Goal: Find specific page/section: Find specific page/section

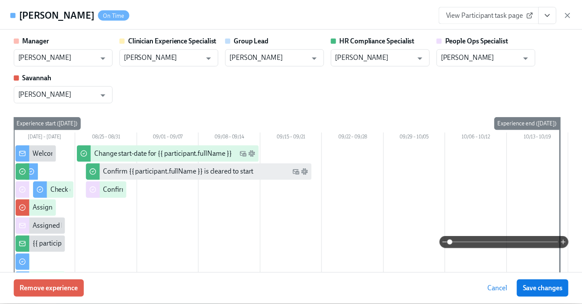
scroll to position [66, 0]
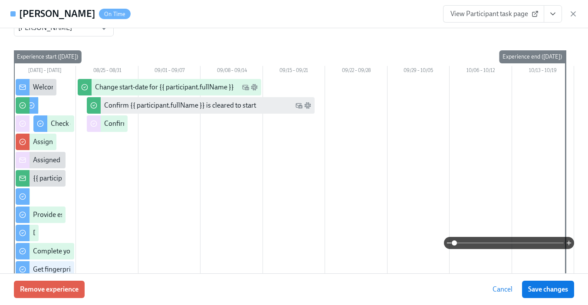
click at [584, 13] on div "[PERSON_NAME] On Time View Participant task page" at bounding box center [294, 14] width 588 height 28
click at [575, 11] on icon "button" at bounding box center [573, 14] width 9 height 9
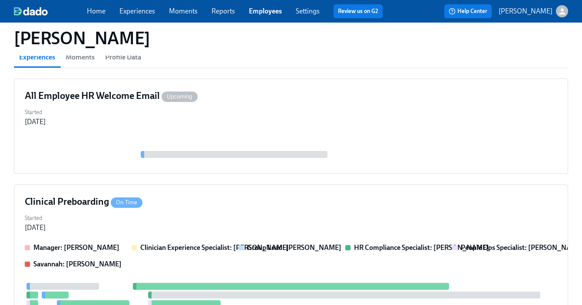
click at [265, 11] on link "Employees" at bounding box center [265, 11] width 33 height 8
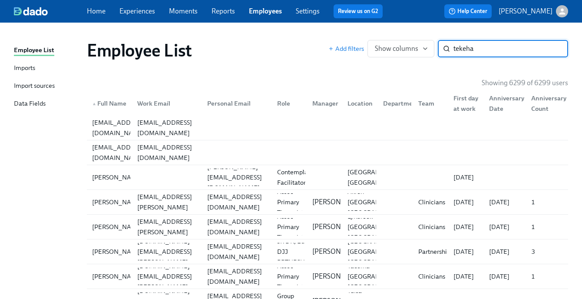
type input "tekeha"
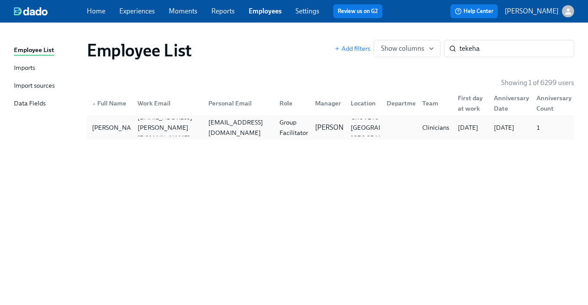
click at [280, 127] on div "Group Facilitator" at bounding box center [294, 127] width 36 height 21
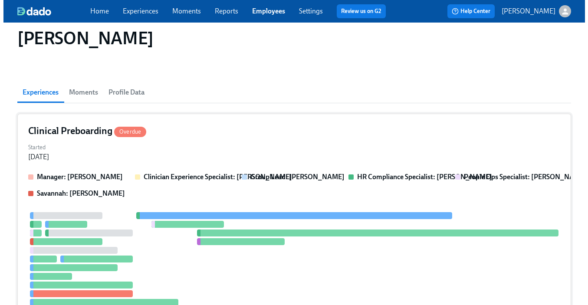
scroll to position [80, 0]
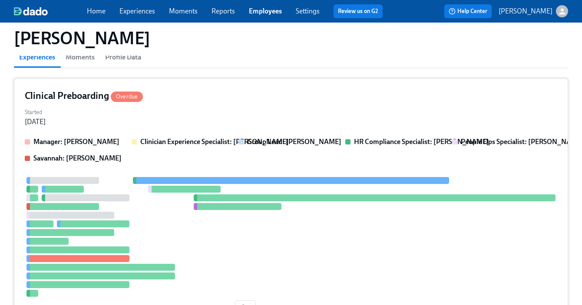
click at [316, 109] on div "Started [DATE]" at bounding box center [291, 116] width 532 height 21
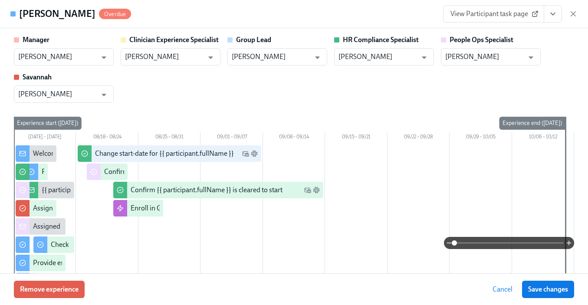
click at [547, 15] on button "View task page" at bounding box center [553, 13] width 18 height 17
